Goal: Information Seeking & Learning: Learn about a topic

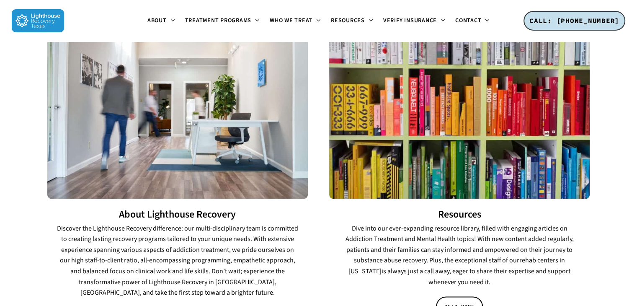
scroll to position [1270, 0]
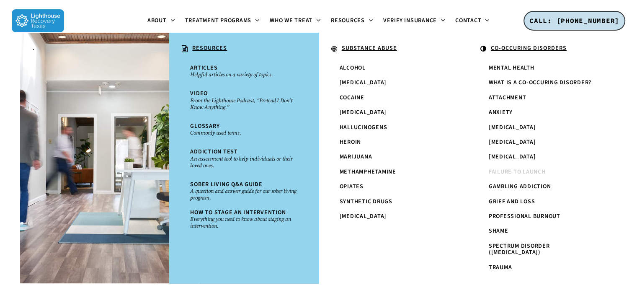
click at [517, 169] on span "Failure to Launch" at bounding box center [517, 171] width 57 height 8
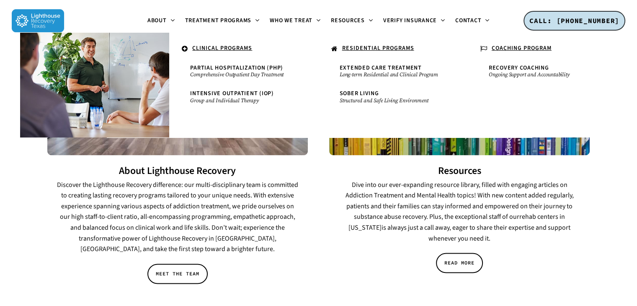
click at [129, 16] on ul "About About Lighthouse Meet the Lighthouse Treatment Team. Treatment Philosophy…" at bounding box center [318, 20] width 509 height 41
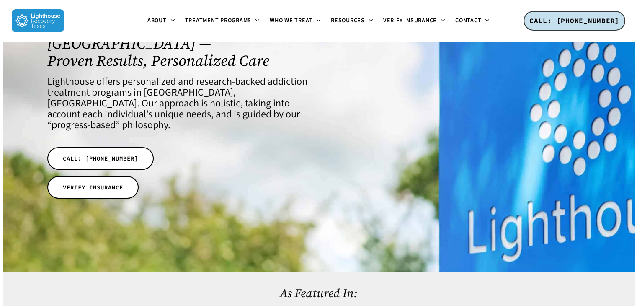
scroll to position [0, 0]
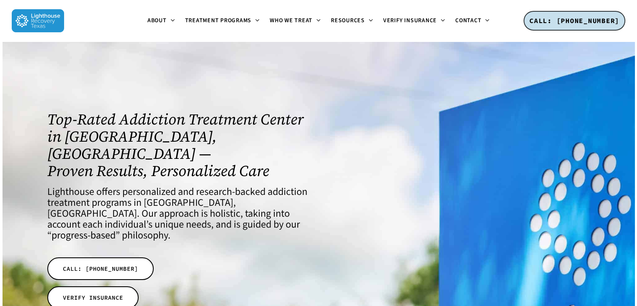
click at [398, 83] on div at bounding box center [319, 211] width 632 height 340
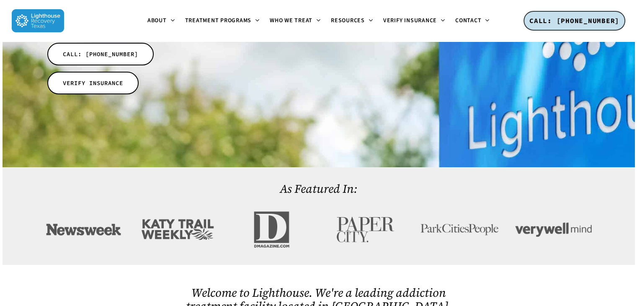
scroll to position [220, 0]
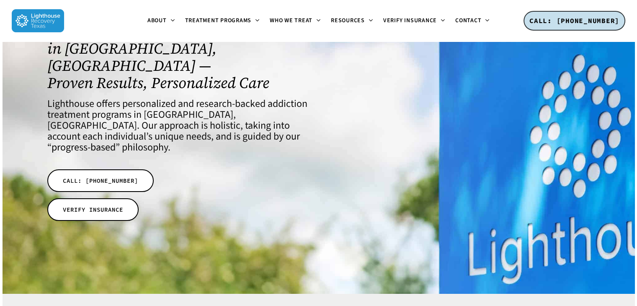
scroll to position [0, 0]
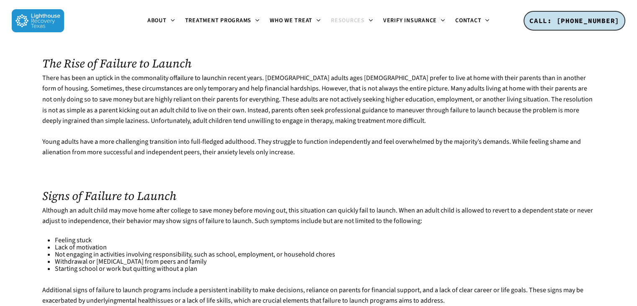
scroll to position [303, 0]
click at [298, 205] on p "Although an adult child may move home after college to save money before moving…" at bounding box center [318, 220] width 552 height 31
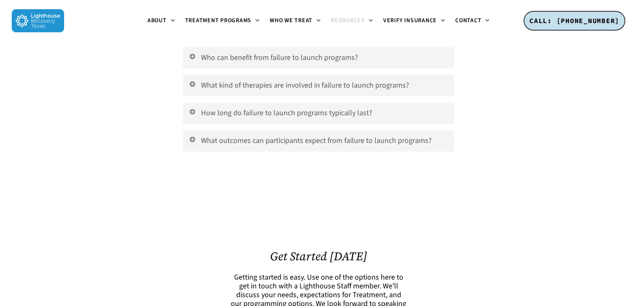
scroll to position [1713, 0]
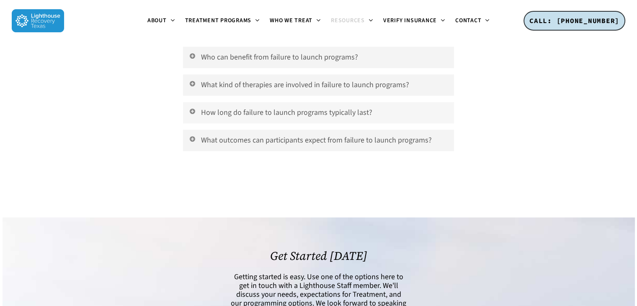
click at [194, 108] on icon at bounding box center [192, 111] width 8 height 7
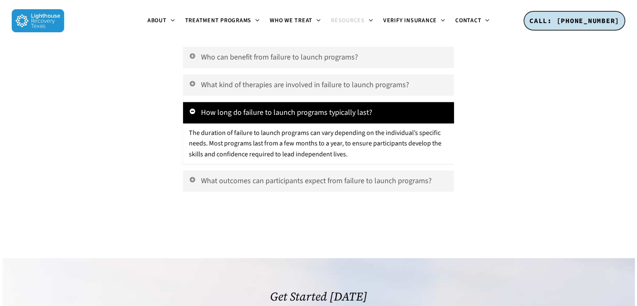
click at [194, 108] on icon at bounding box center [192, 111] width 8 height 7
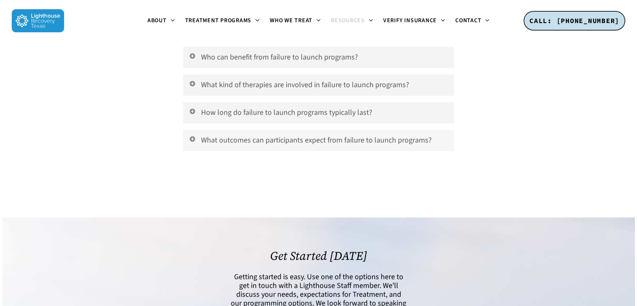
click at [193, 135] on icon at bounding box center [192, 138] width 8 height 7
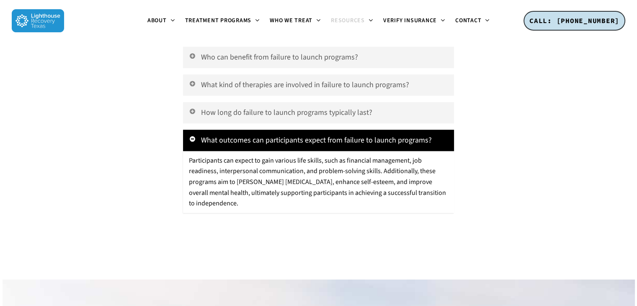
click at [193, 135] on icon at bounding box center [192, 138] width 8 height 7
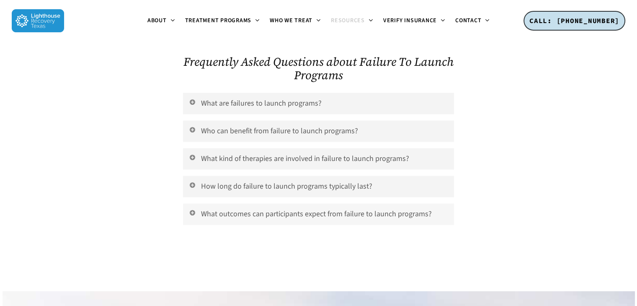
scroll to position [1638, 0]
click at [193, 154] on icon at bounding box center [192, 157] width 8 height 7
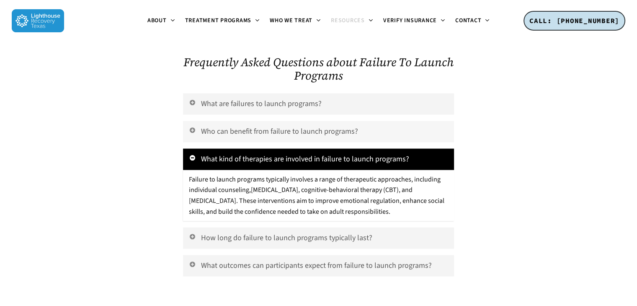
click at [192, 126] on icon at bounding box center [192, 129] width 8 height 7
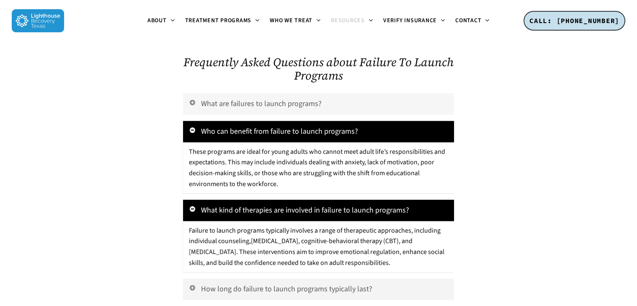
click at [191, 99] on icon at bounding box center [192, 102] width 8 height 7
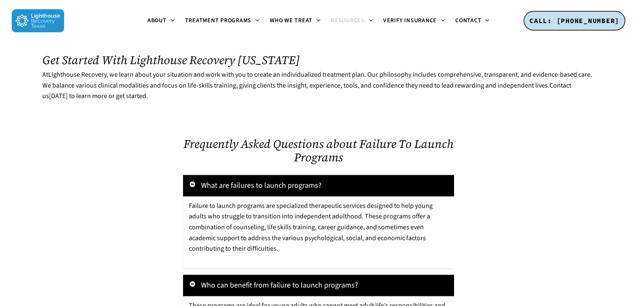
scroll to position [1778, 0]
